Goal: Obtain resource: Download file/media

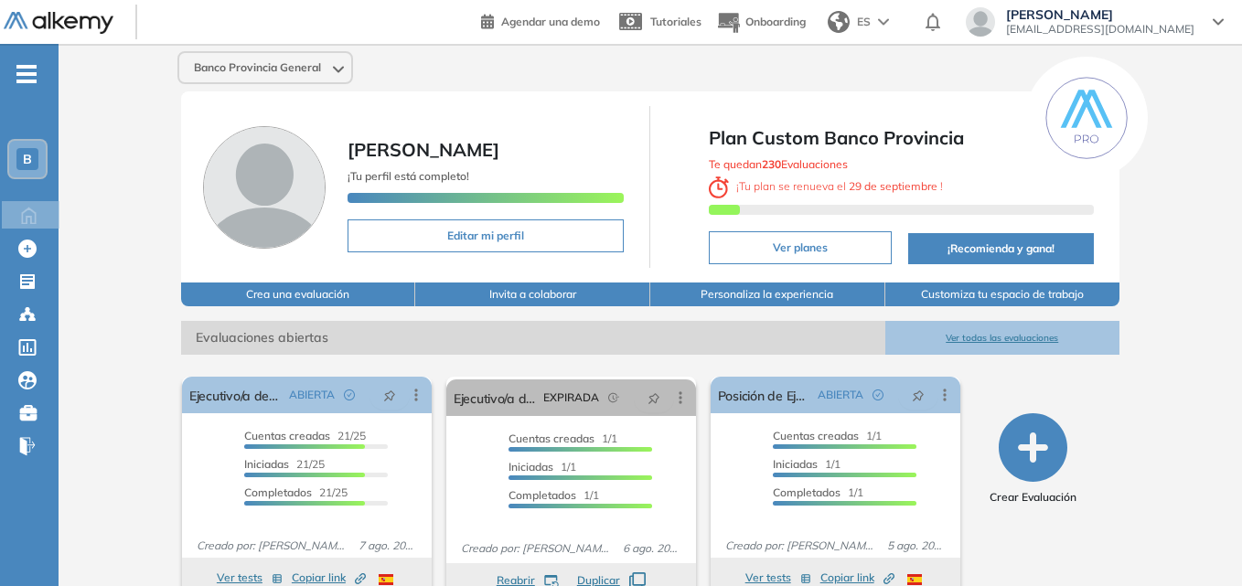
drag, startPoint x: 552, startPoint y: 81, endPoint x: 475, endPoint y: 83, distance: 77.7
drag, startPoint x: 475, startPoint y: 83, endPoint x: 428, endPoint y: 86, distance: 46.7
click at [428, 86] on div "Banco Provincia General [PERSON_NAME] ¡Tu perfil está completo! Editar mi perfi…" at bounding box center [650, 450] width 1183 height 812
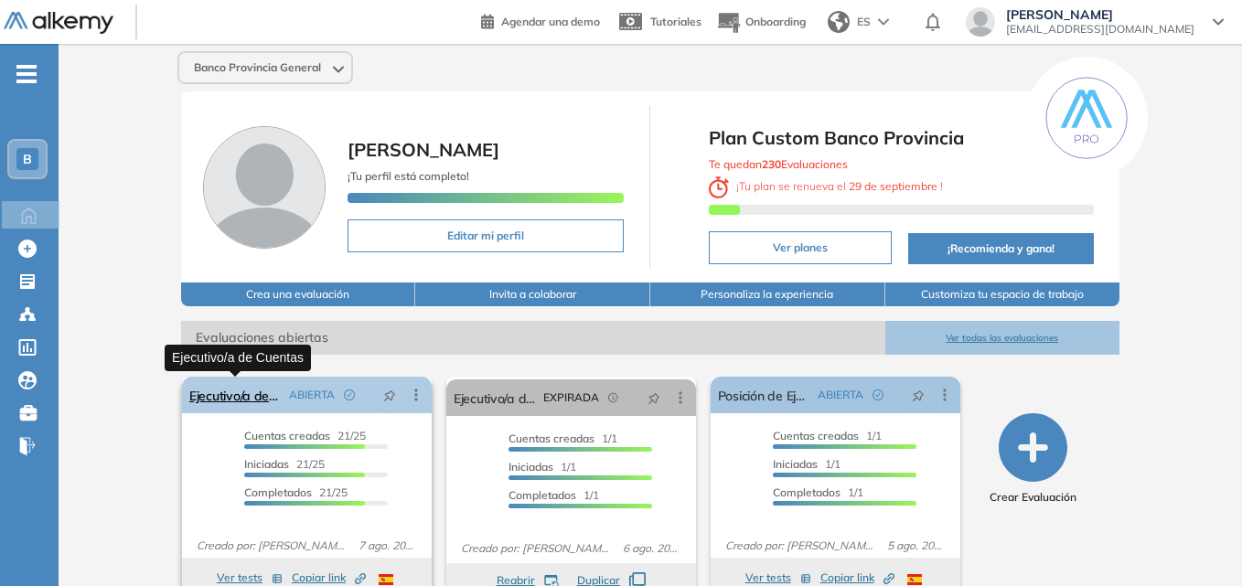
click at [251, 396] on link "Ejecutivo/a de Cuentas" at bounding box center [235, 395] width 92 height 37
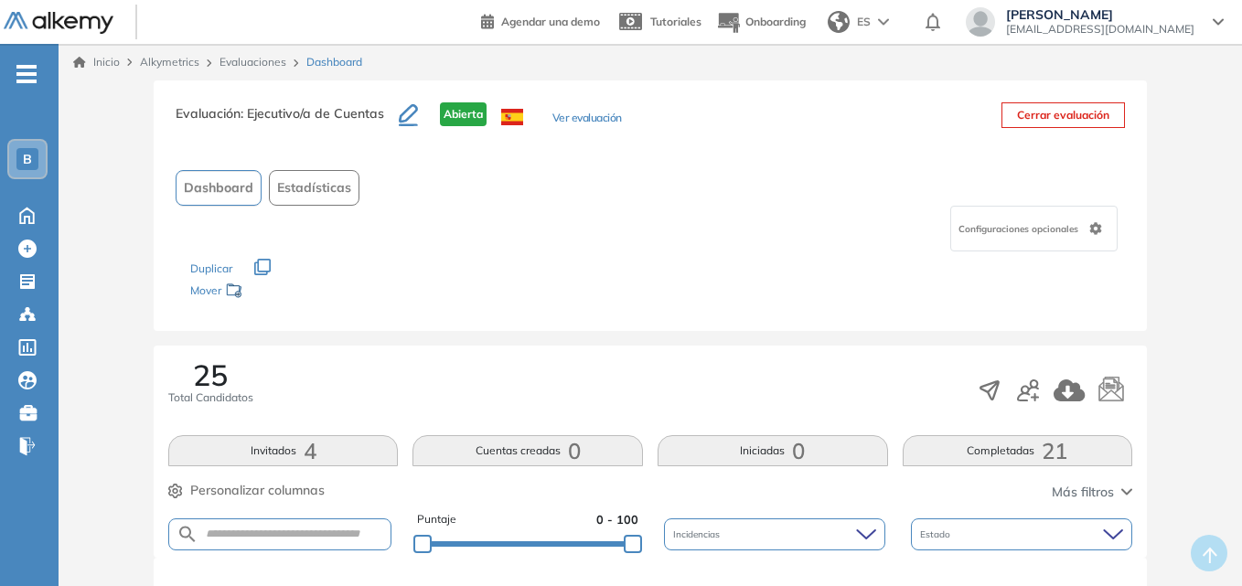
drag, startPoint x: 478, startPoint y: 69, endPoint x: 465, endPoint y: 66, distance: 13.1
click at [472, 68] on div "Inicio Alkymetrics Evaluaciones Dashboard" at bounding box center [650, 62] width 1154 height 16
drag, startPoint x: 383, startPoint y: 55, endPoint x: 286, endPoint y: 44, distance: 97.5
drag, startPoint x: 286, startPoint y: 44, endPoint x: 686, endPoint y: 218, distance: 435.7
drag, startPoint x: 686, startPoint y: 218, endPoint x: 453, endPoint y: 175, distance: 237.1
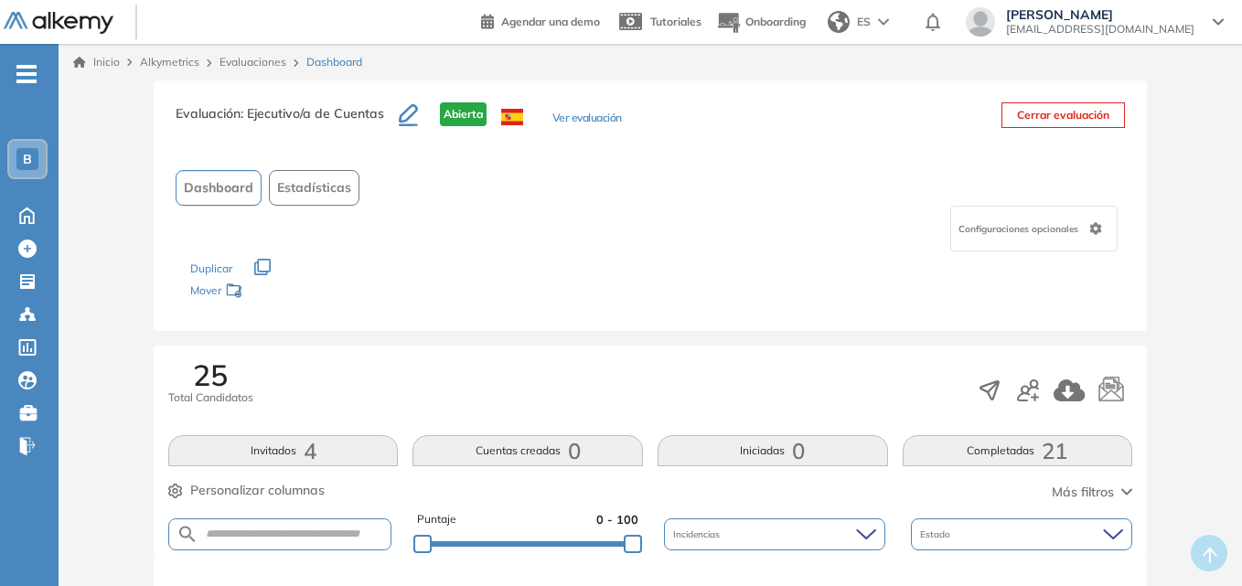
drag, startPoint x: 453, startPoint y: 175, endPoint x: 401, endPoint y: 145, distance: 59.8
drag, startPoint x: 401, startPoint y: 145, endPoint x: 139, endPoint y: 88, distance: 267.8
drag, startPoint x: 139, startPoint y: 88, endPoint x: 64, endPoint y: 52, distance: 83.0
drag, startPoint x: 59, startPoint y: 45, endPoint x: 671, endPoint y: 74, distance: 613.3
drag, startPoint x: 671, startPoint y: 74, endPoint x: 626, endPoint y: 77, distance: 44.9
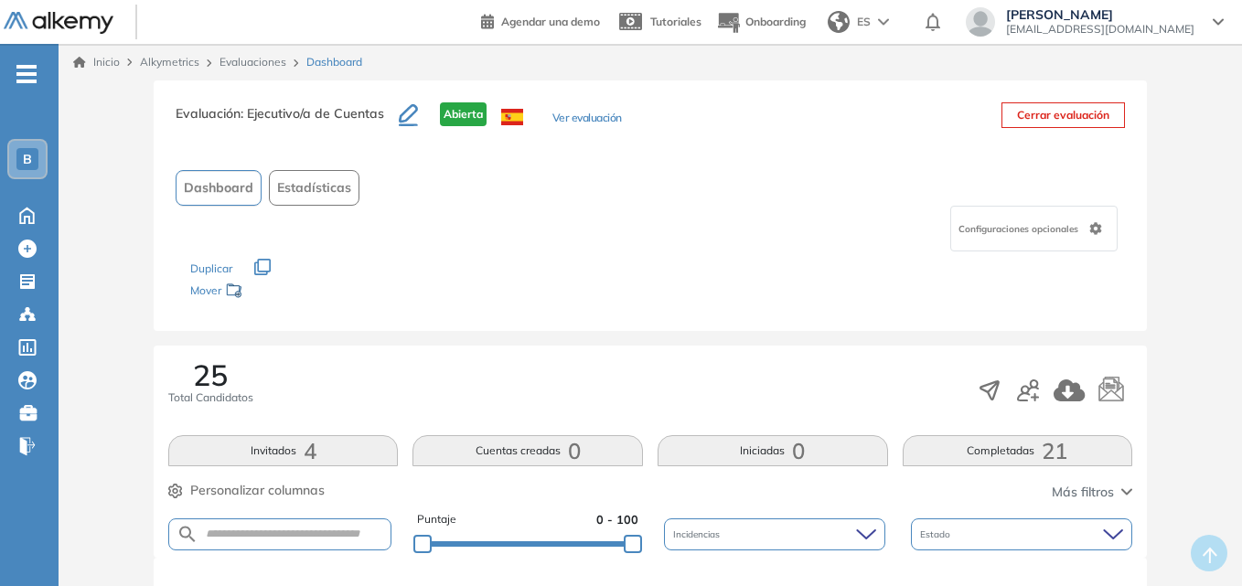
click at [628, 80] on div "Inicio Alkymetrics Evaluaciones Dashboard" at bounding box center [650, 62] width 1183 height 37
drag, startPoint x: 585, startPoint y: 220, endPoint x: 475, endPoint y: 221, distance: 110.6
drag, startPoint x: 475, startPoint y: 221, endPoint x: 443, endPoint y: 214, distance: 32.8
click at [443, 213] on div "Configuraciones opcionales" at bounding box center [650, 229] width 949 height 46
drag, startPoint x: 559, startPoint y: 268, endPoint x: 519, endPoint y: 275, distance: 40.0
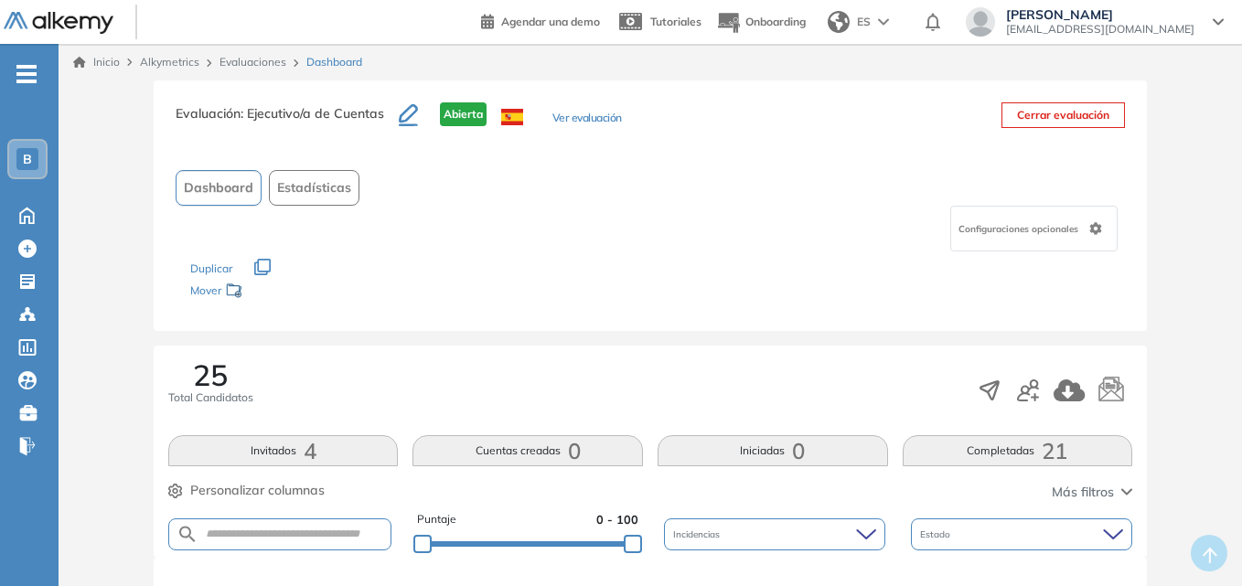
click at [519, 275] on div "Los siguientes tests ya no están disponibles o tienen una nueva versión Revisa …" at bounding box center [650, 280] width 920 height 58
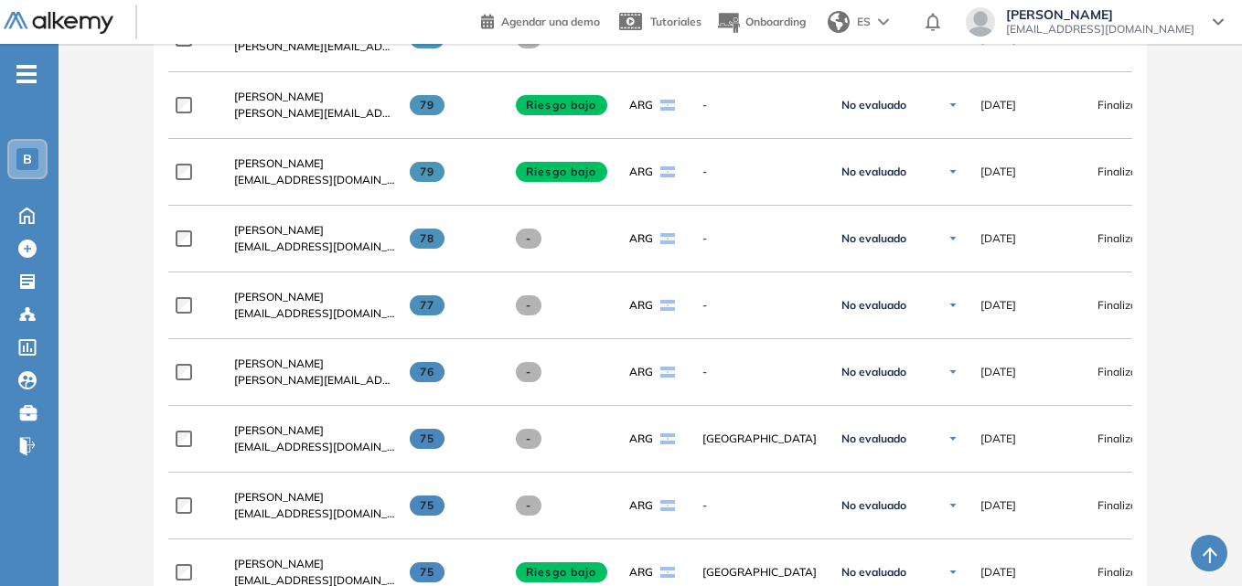
scroll to position [1039, 0]
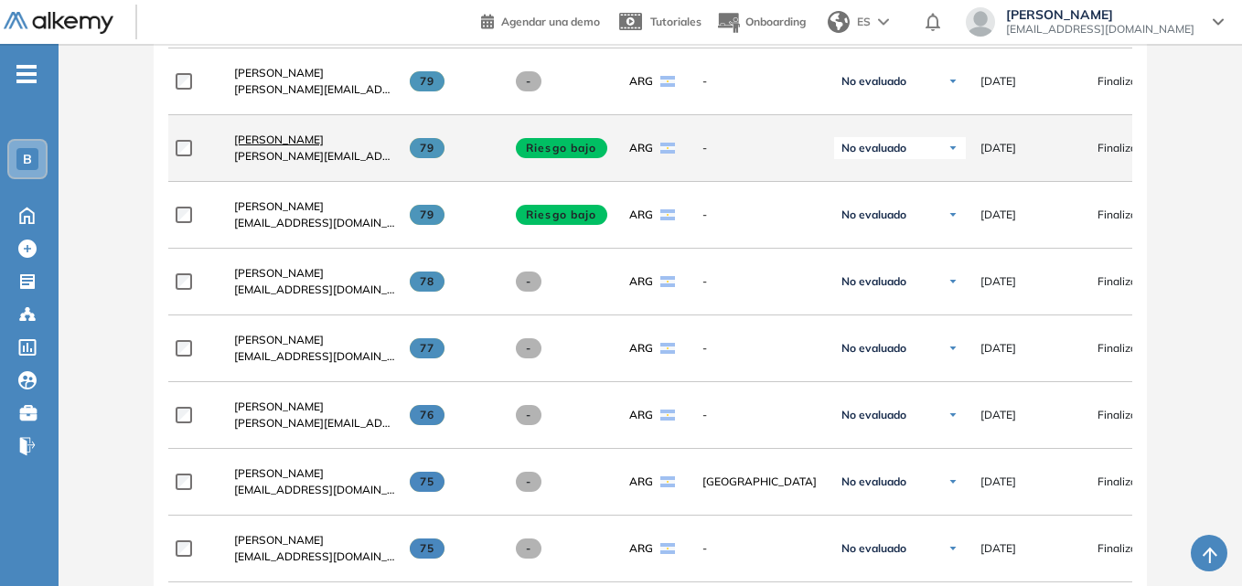
click at [288, 142] on span "[PERSON_NAME]" at bounding box center [279, 140] width 90 height 14
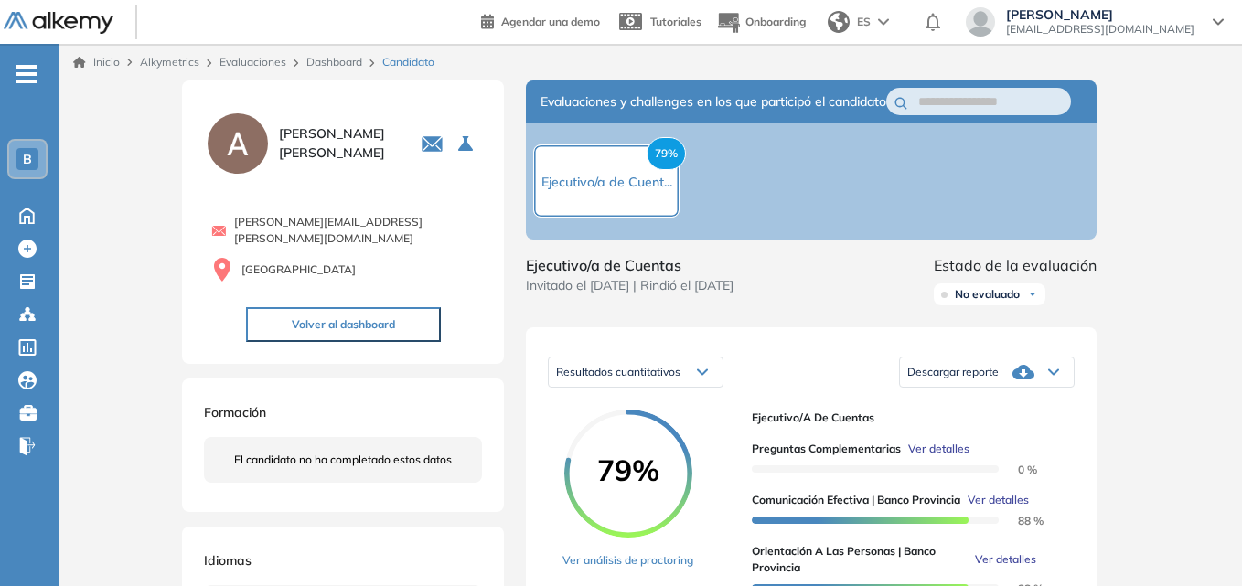
scroll to position [91, 0]
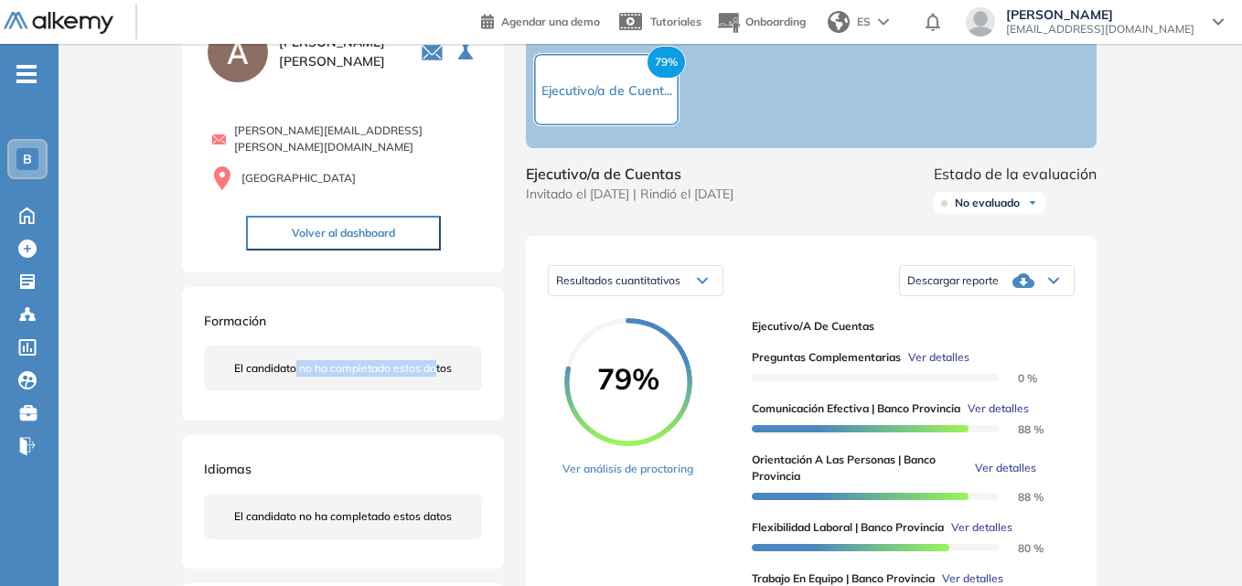
drag, startPoint x: 297, startPoint y: 360, endPoint x: 435, endPoint y: 360, distance: 138.1
click at [435, 360] on span "El candidato no ha completado estos datos" at bounding box center [343, 368] width 218 height 16
click at [338, 369] on div "El candidato no ha completado estos datos" at bounding box center [343, 369] width 278 height 46
drag, startPoint x: 351, startPoint y: 366, endPoint x: 325, endPoint y: 365, distance: 26.5
click at [325, 365] on span "El candidato no ha completado estos datos" at bounding box center [343, 368] width 218 height 16
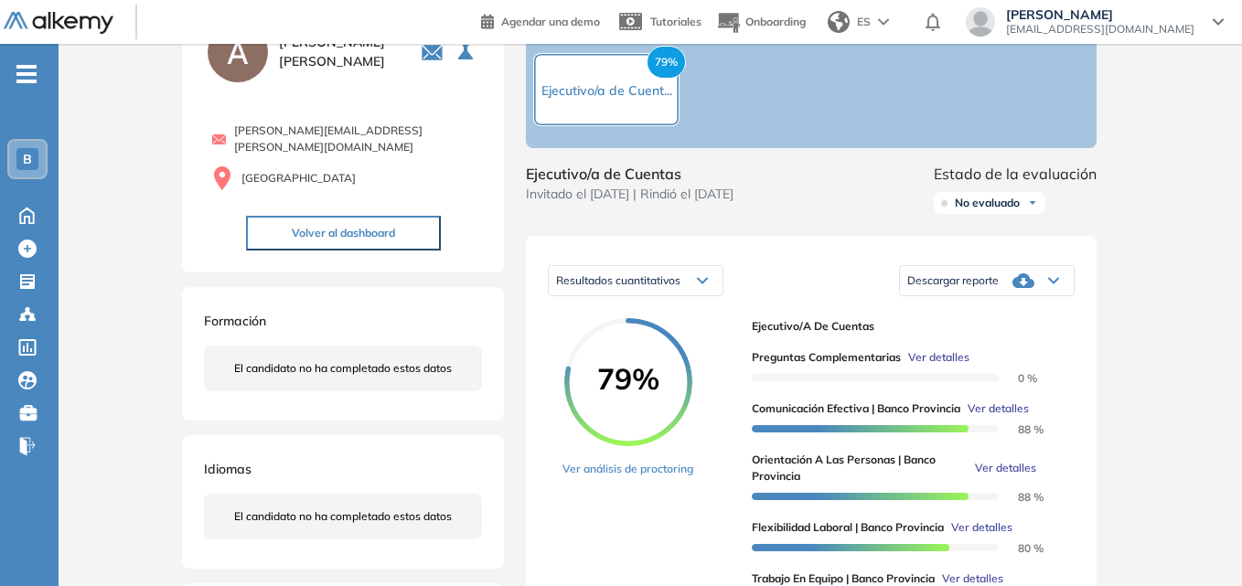
scroll to position [0, 0]
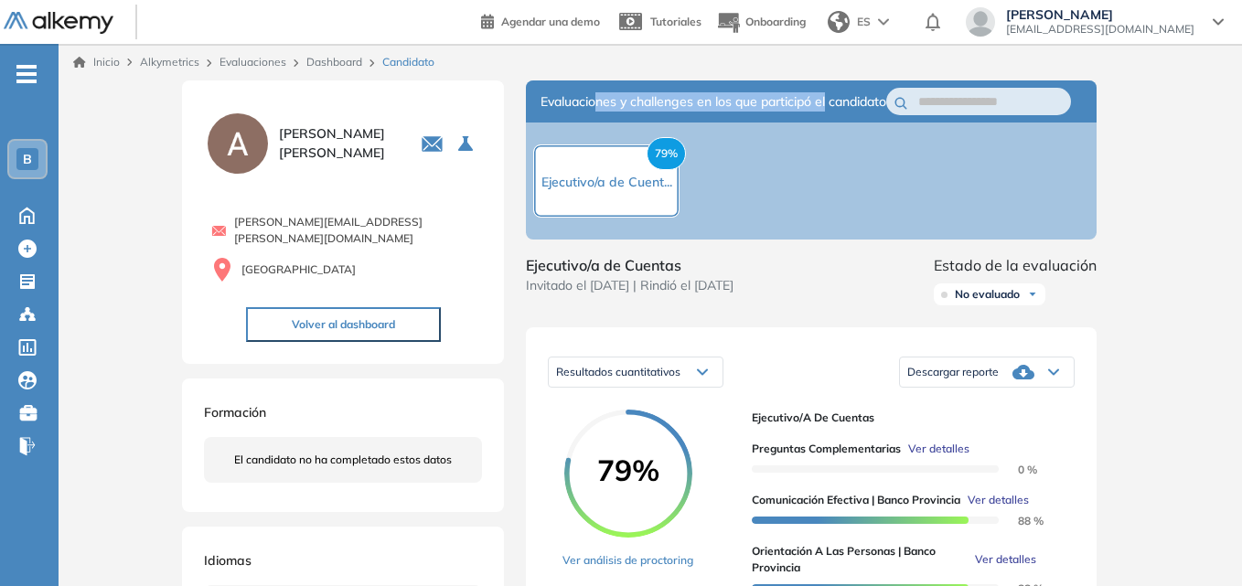
drag, startPoint x: 597, startPoint y: 93, endPoint x: 872, endPoint y: 105, distance: 275.5
click at [871, 105] on span "Evaluaciones y challenges en los que participó el candidato" at bounding box center [713, 101] width 346 height 19
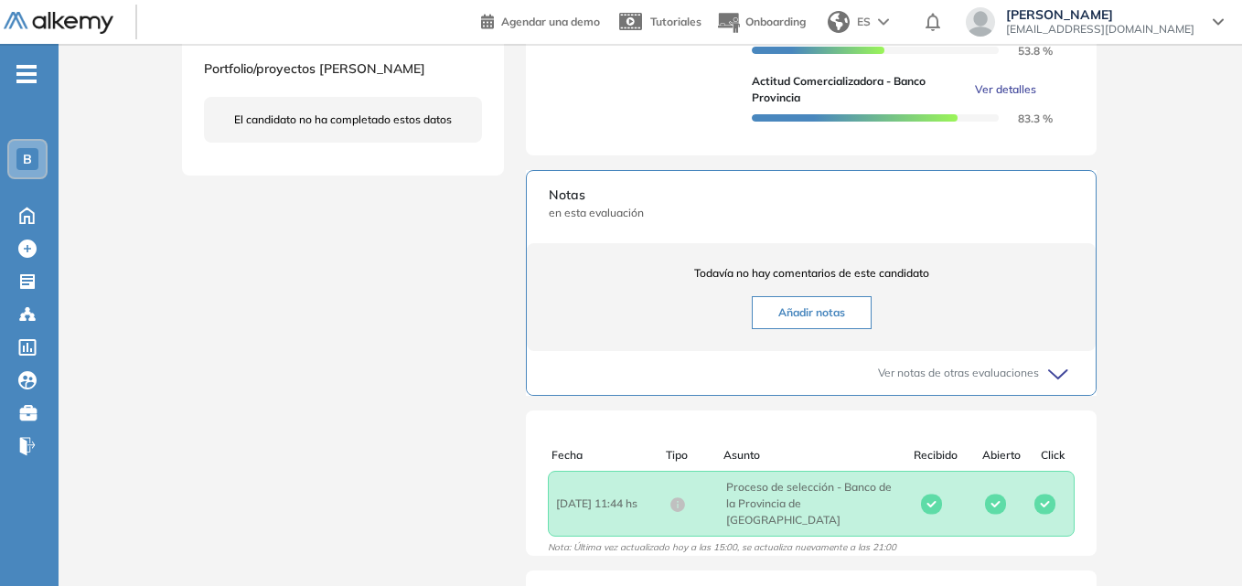
scroll to position [743, 0]
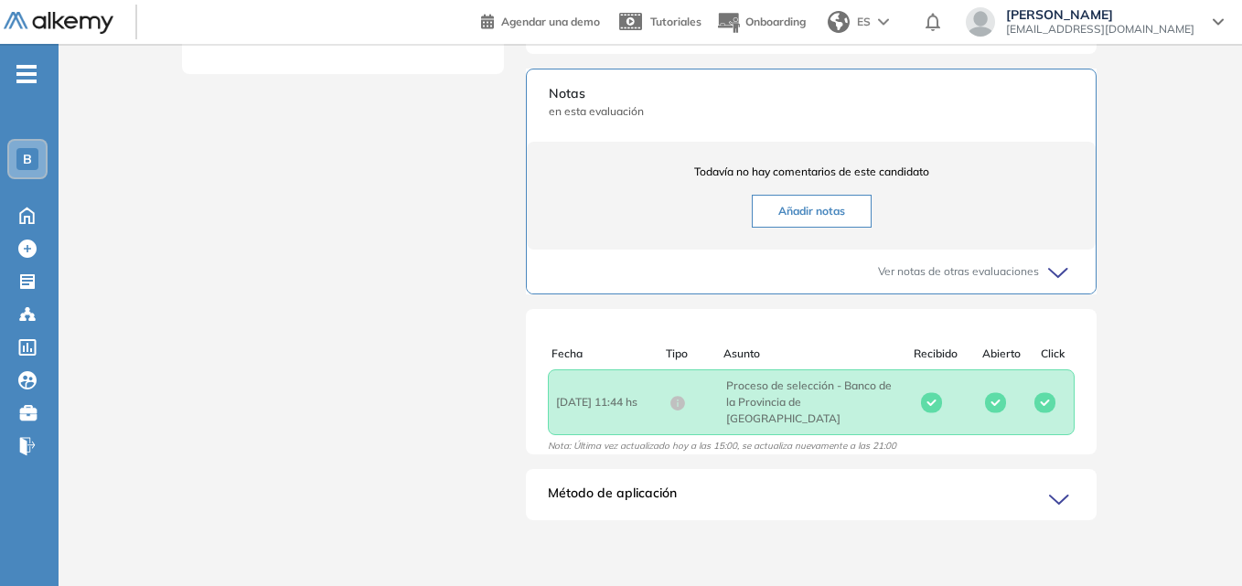
click at [1048, 487] on div "Método de aplicación" at bounding box center [811, 502] width 571 height 37
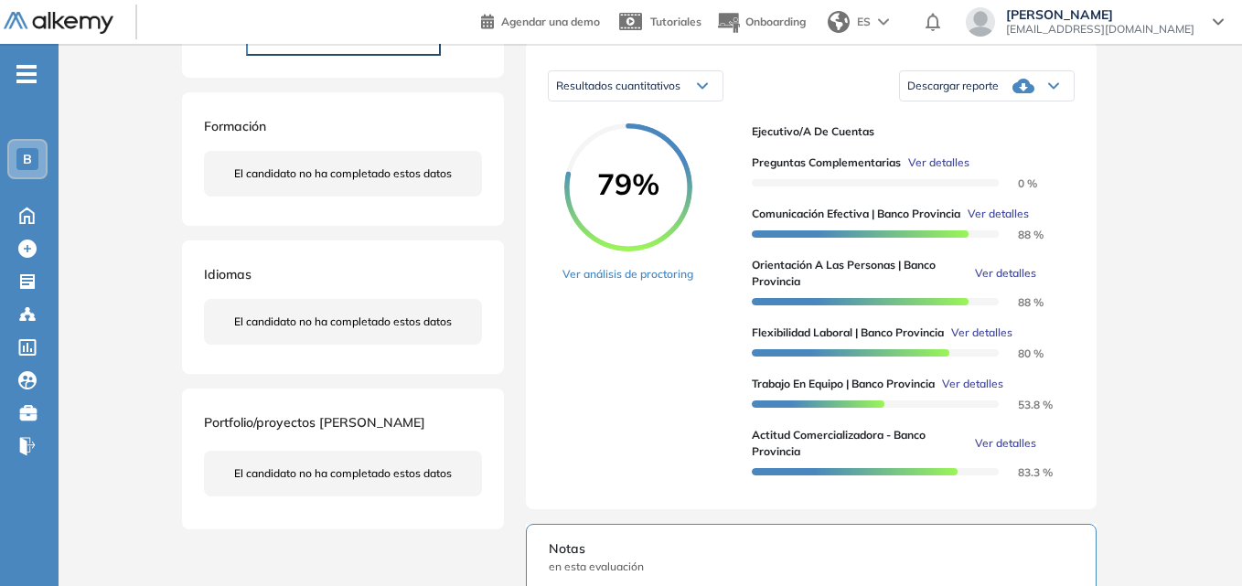
scroll to position [0, 0]
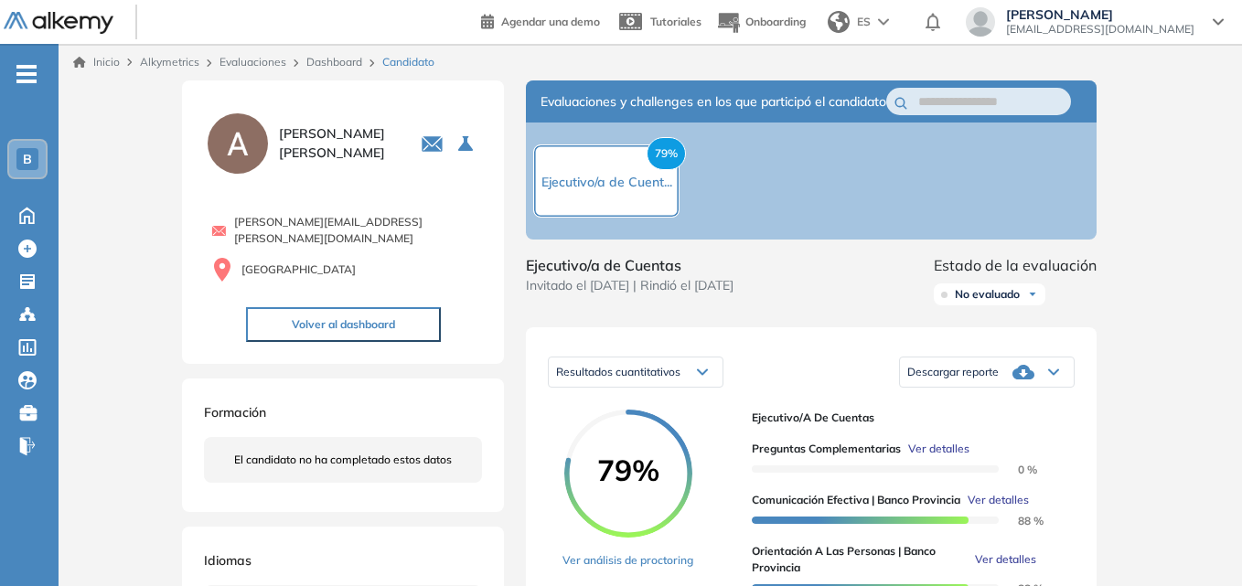
click at [668, 165] on span "79%" at bounding box center [665, 153] width 39 height 33
click at [377, 313] on button "Volver al dashboard" at bounding box center [343, 324] width 195 height 35
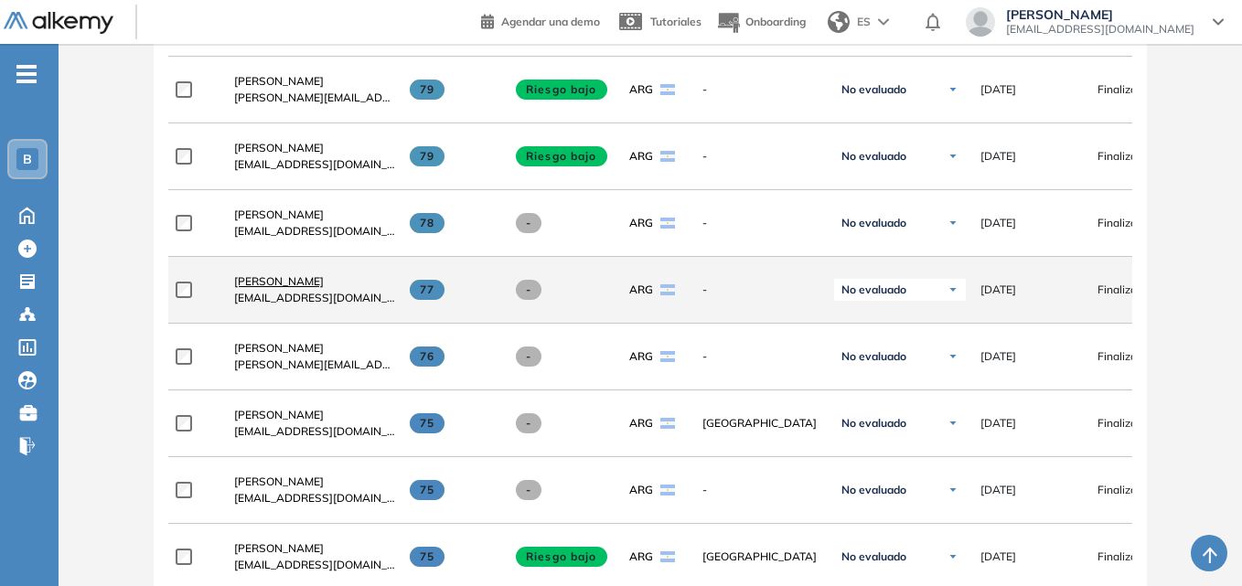
scroll to position [1006, 0]
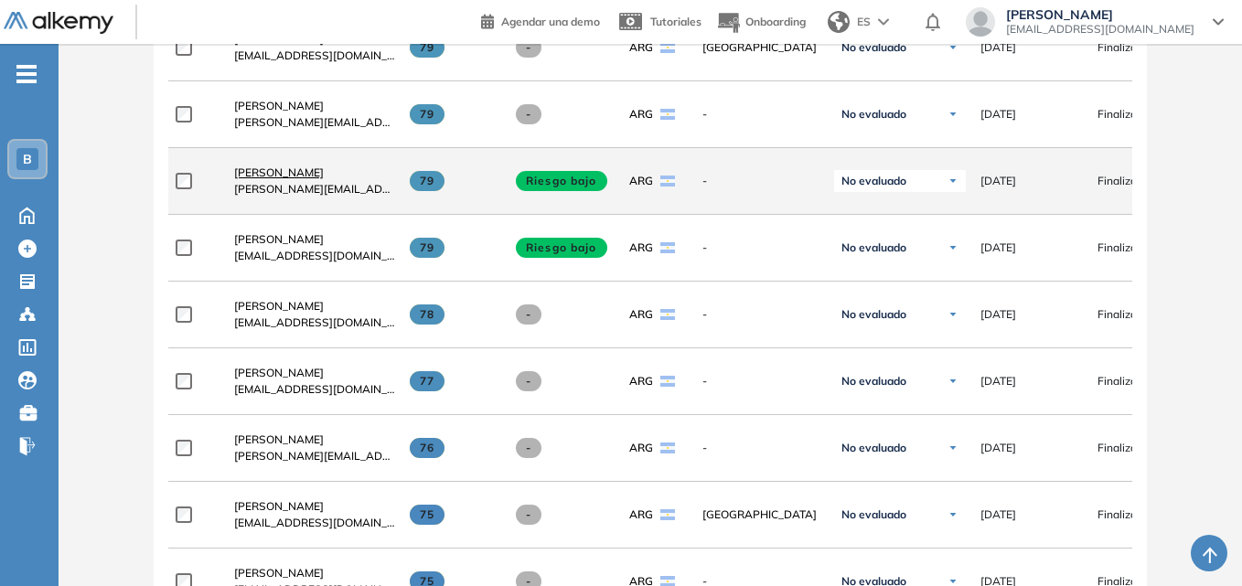
click at [318, 174] on span "[PERSON_NAME]" at bounding box center [279, 173] width 90 height 14
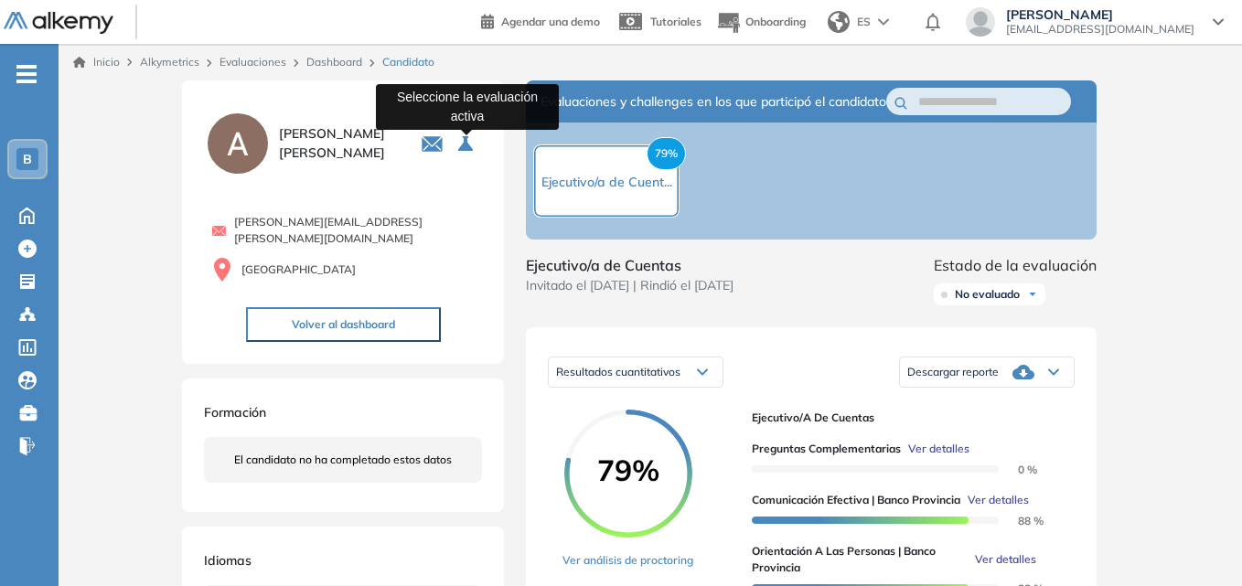
click at [467, 141] on icon at bounding box center [466, 143] width 16 height 16
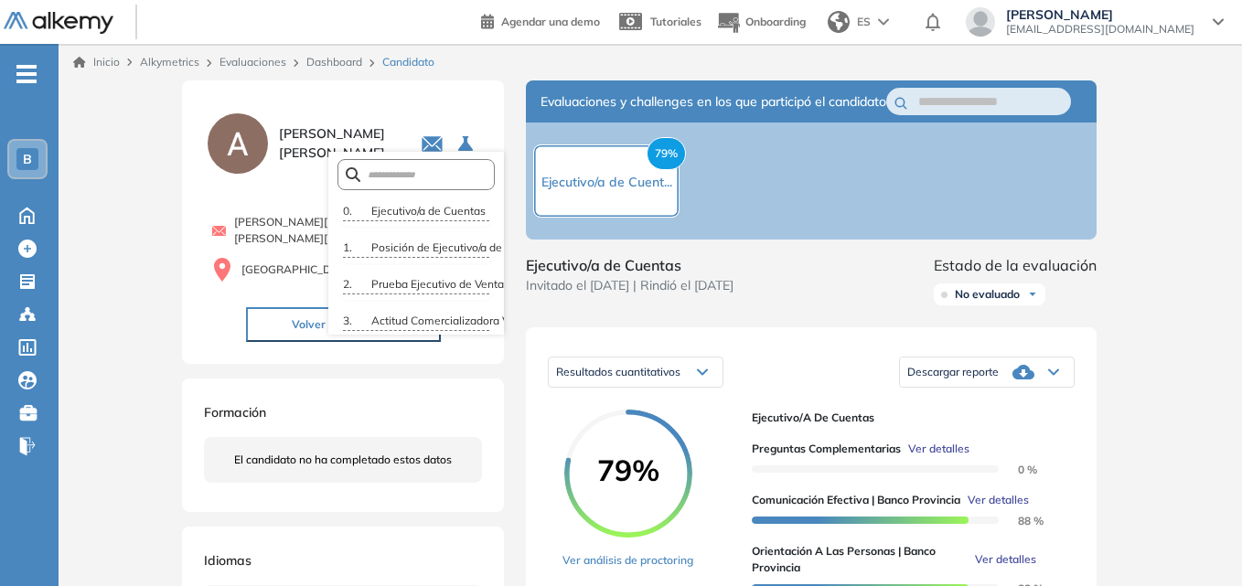
scroll to position [0, 54]
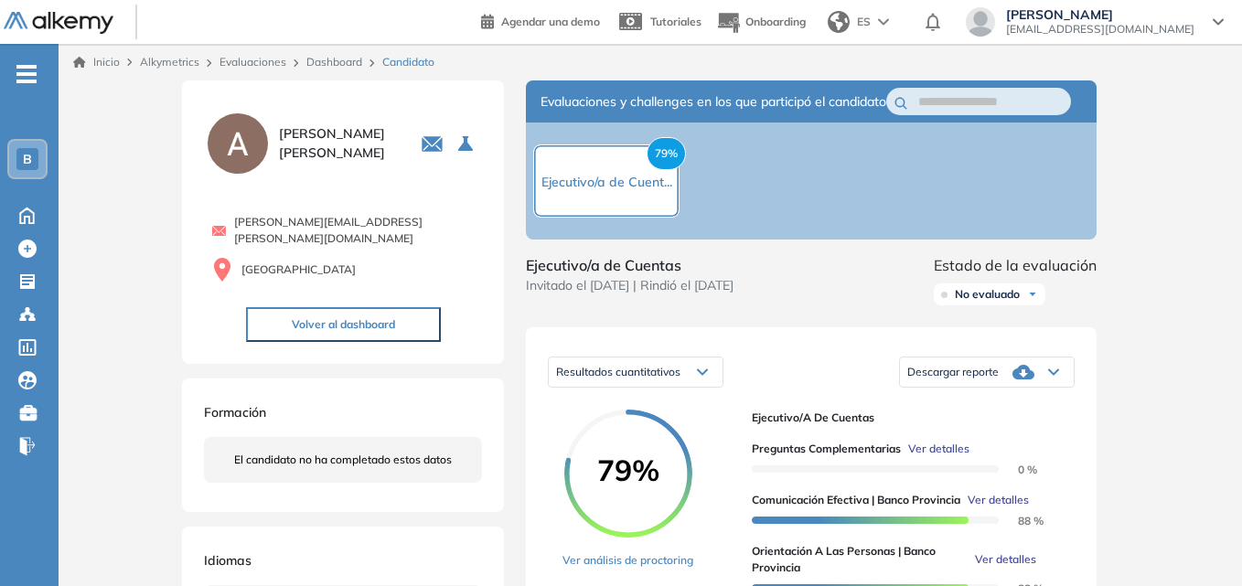
click at [1026, 305] on div "No evaluado" at bounding box center [990, 294] width 112 height 22
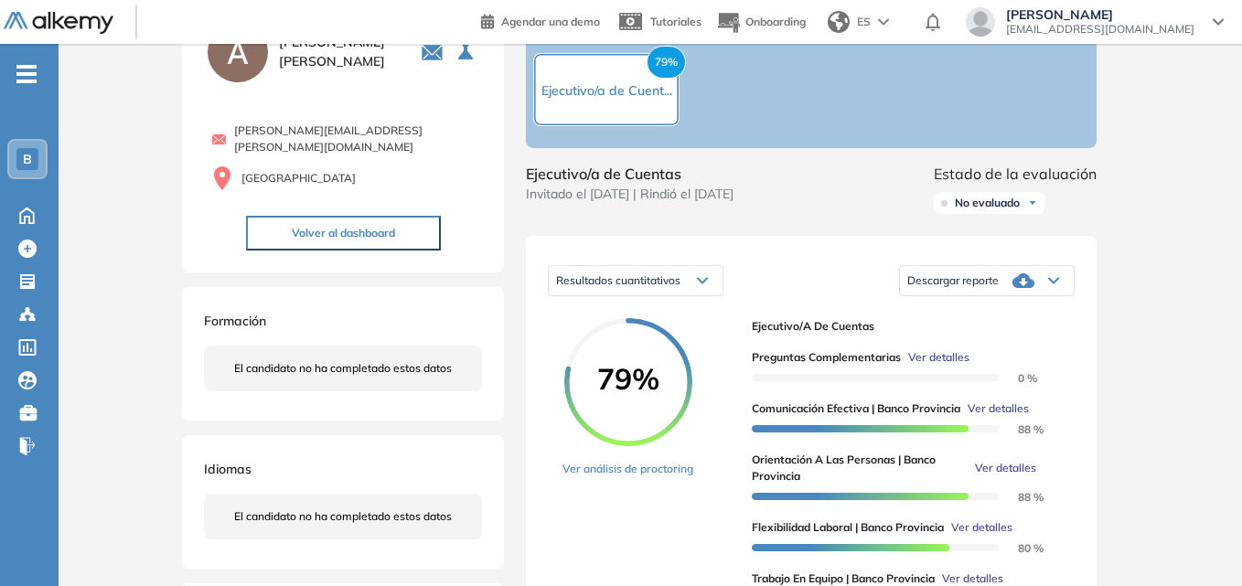
scroll to position [183, 0]
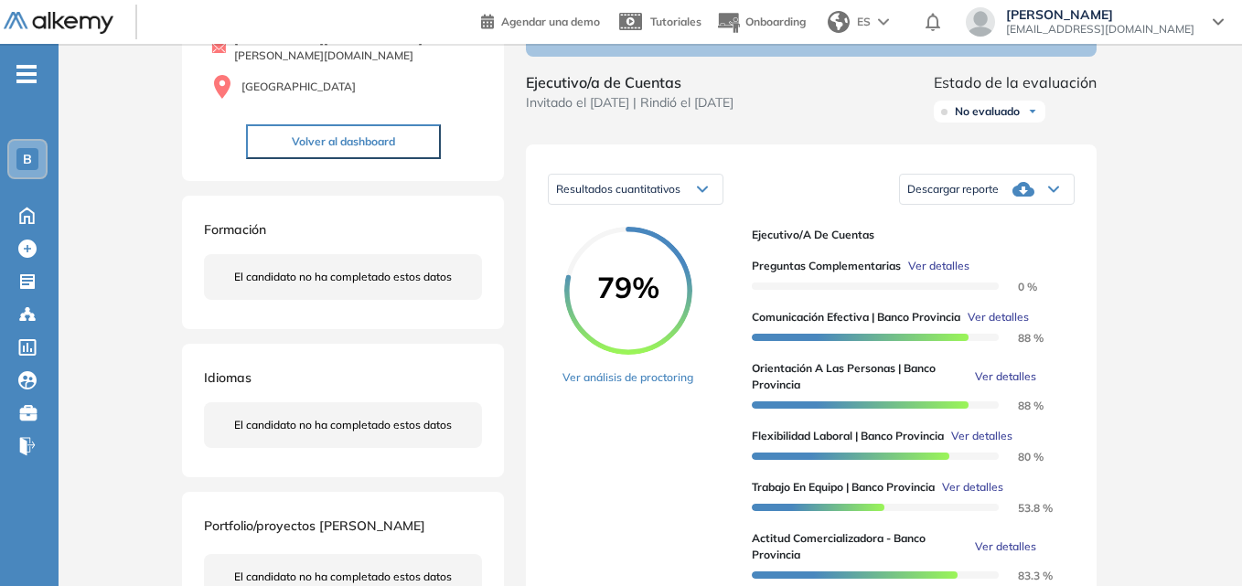
click at [1056, 208] on div "Descargar reporte" at bounding box center [987, 189] width 174 height 37
click at [999, 256] on li "Descargar informe resumido" at bounding box center [976, 247] width 136 height 18
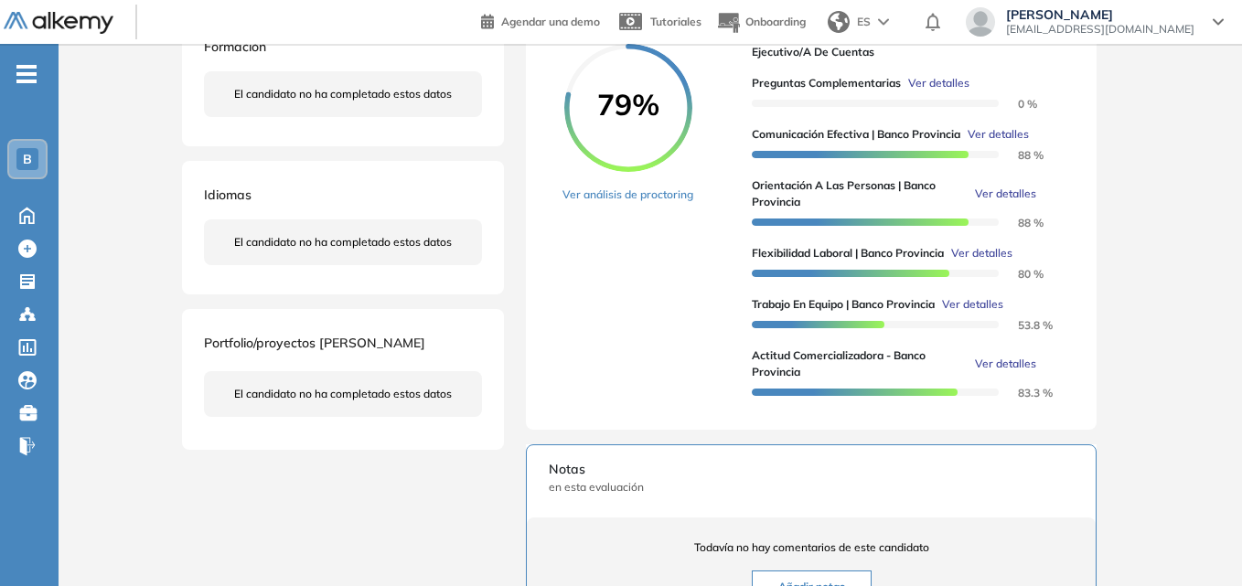
scroll to position [0, 0]
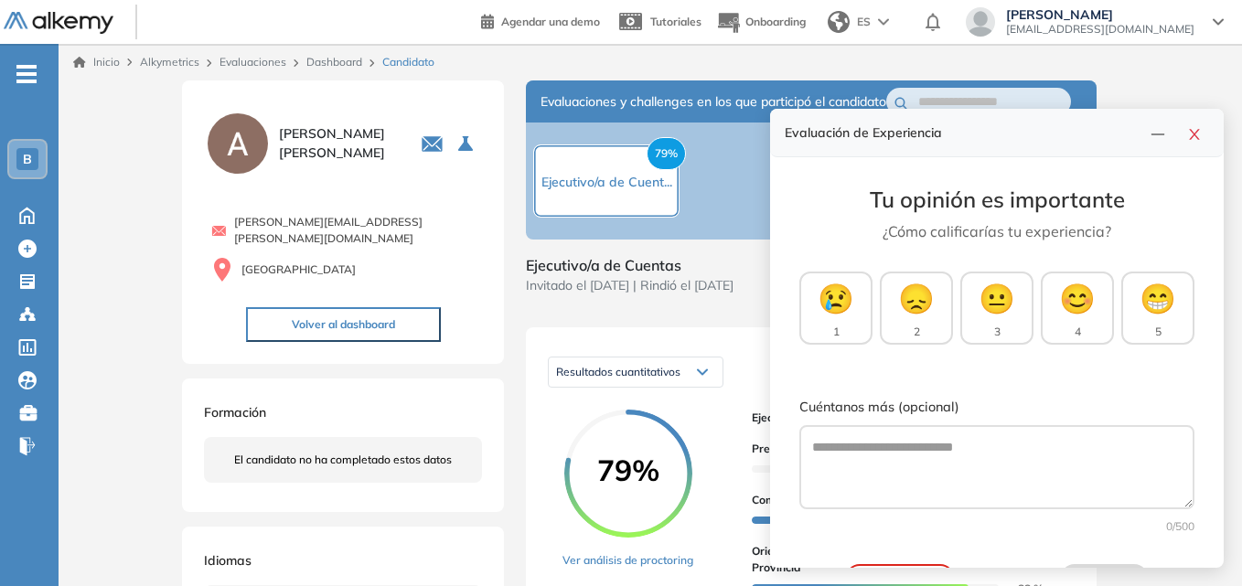
click at [331, 146] on span "[PERSON_NAME]" at bounding box center [339, 143] width 120 height 38
click at [1185, 129] on button "button" at bounding box center [1194, 133] width 29 height 26
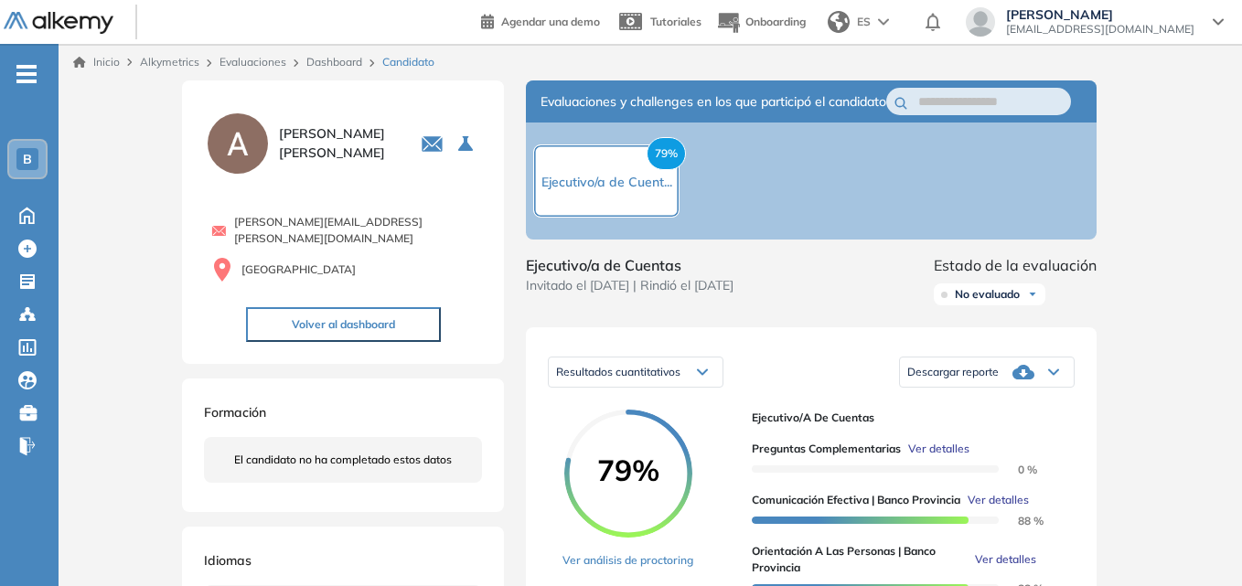
scroll to position [183, 0]
